Goal: Find specific page/section: Find specific page/section

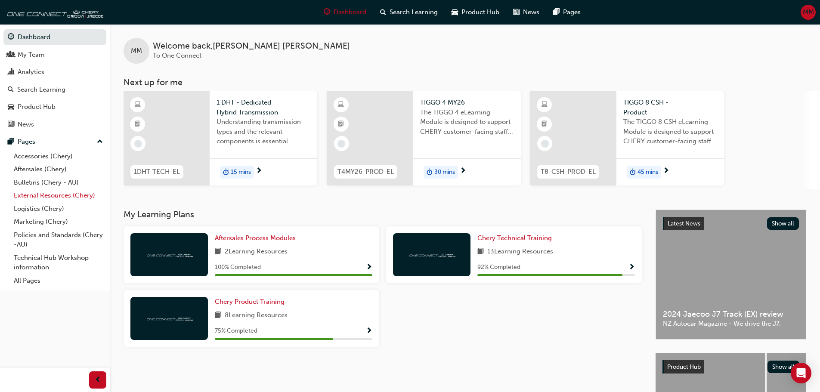
click at [40, 191] on link "External Resources (Chery)" at bounding box center [58, 195] width 96 height 13
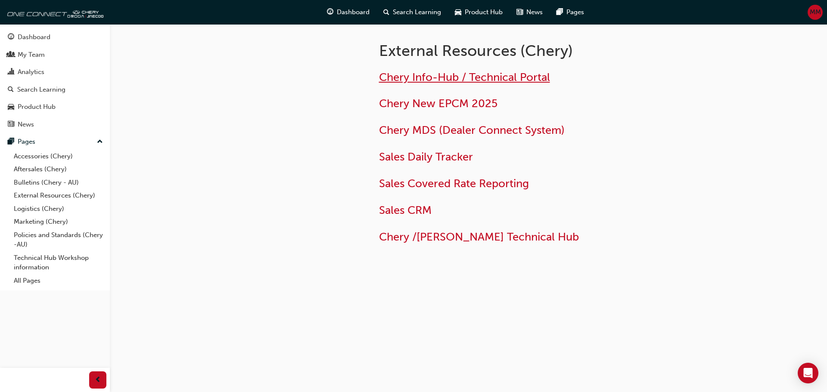
click at [445, 71] on span "Chery Info-Hub / Technical Portal" at bounding box center [464, 77] width 171 height 13
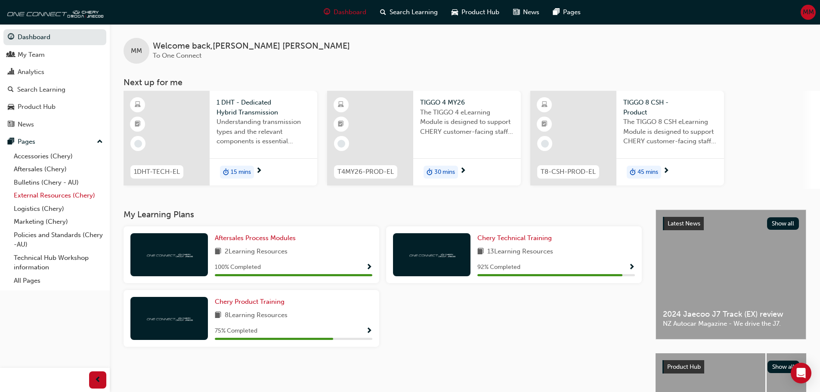
click at [37, 194] on link "External Resources (Chery)" at bounding box center [58, 195] width 96 height 13
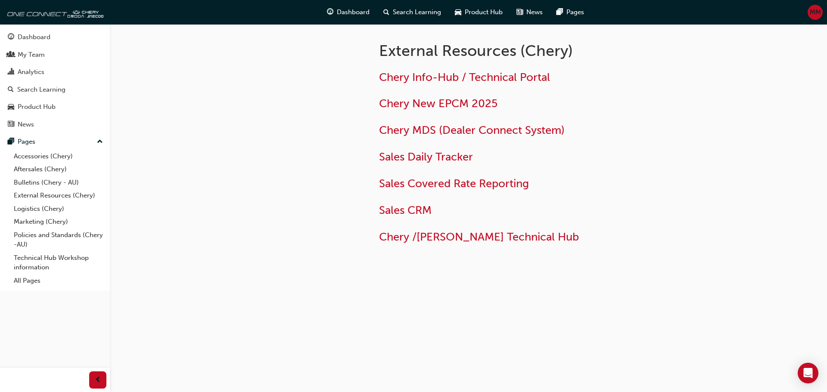
click at [426, 68] on div "Chery Info-Hub / Technical Portal Chery New EPCM 2025 Chery MDS (Dealer Connect…" at bounding box center [546, 154] width 334 height 180
click at [425, 73] on span "Chery Info-Hub / Technical Portal" at bounding box center [464, 77] width 171 height 13
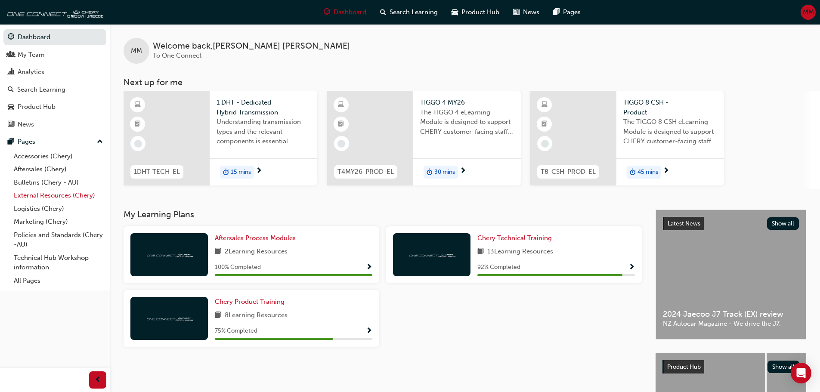
click at [41, 194] on link "External Resources (Chery)" at bounding box center [58, 195] width 96 height 13
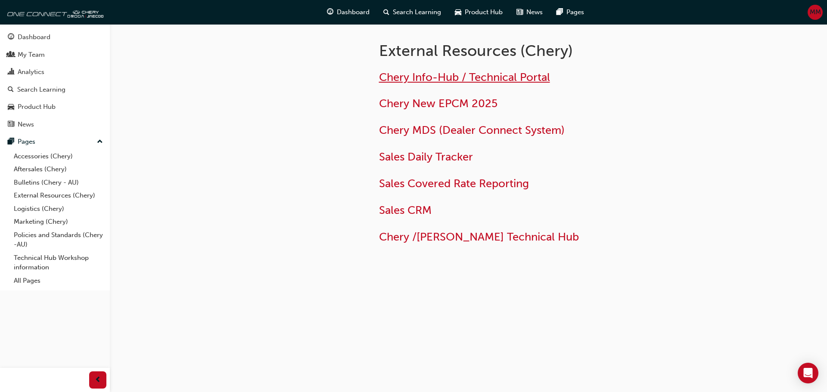
click at [428, 77] on span "Chery Info-Hub / Technical Portal" at bounding box center [464, 77] width 171 height 13
